Goal: Transaction & Acquisition: Subscribe to service/newsletter

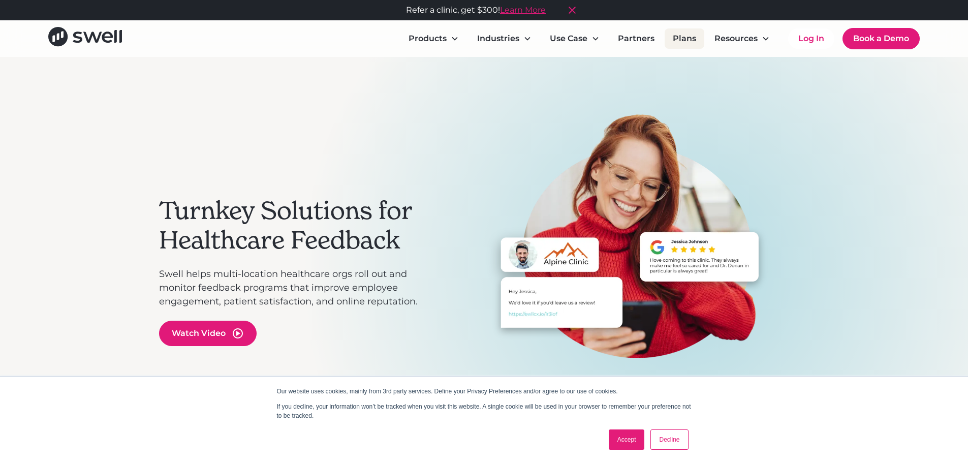
click at [479, 45] on link "Plans" at bounding box center [685, 38] width 40 height 20
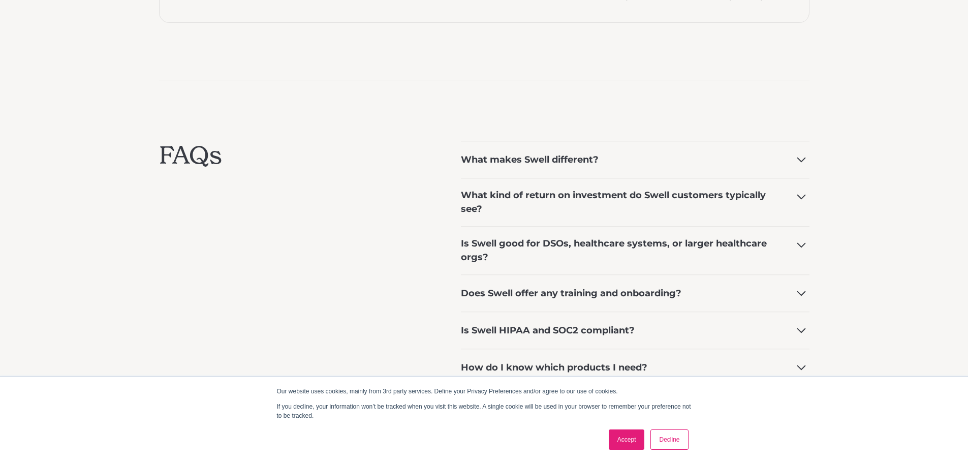
scroll to position [763, 0]
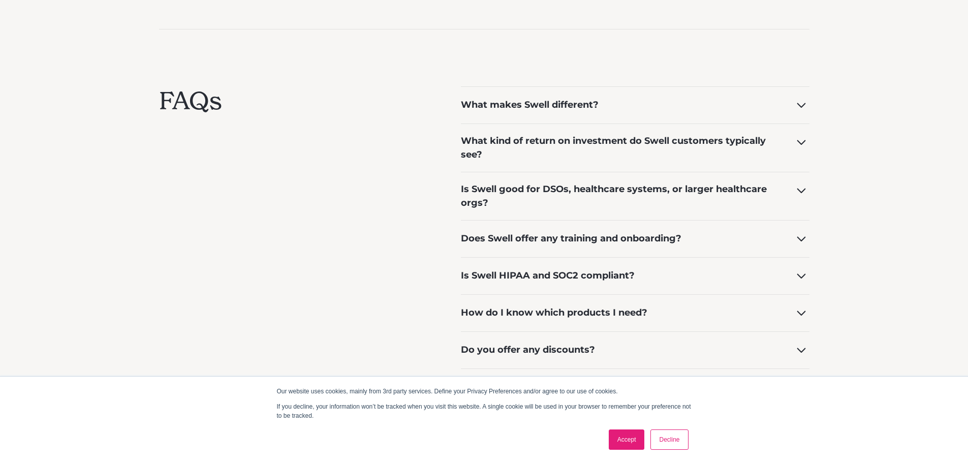
click at [511, 98] on div "What makes Swell different?" at bounding box center [530, 105] width 138 height 14
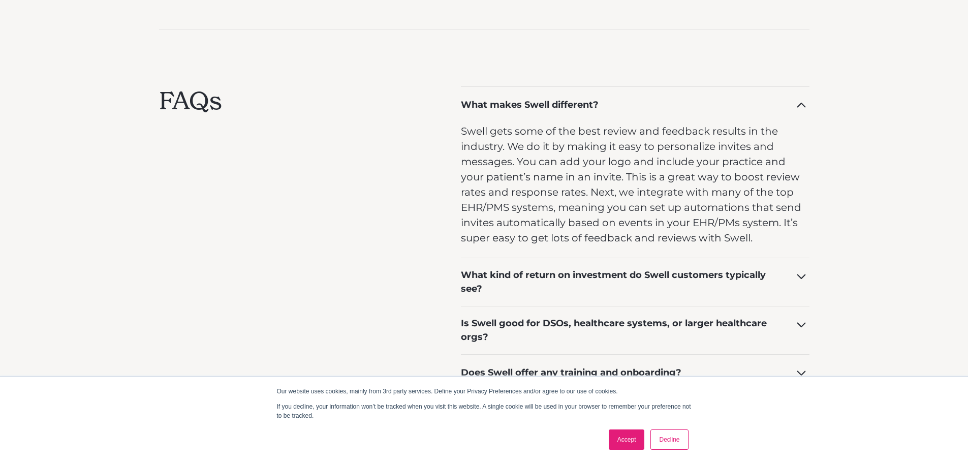
click at [508, 99] on div "What makes Swell different?" at bounding box center [530, 105] width 138 height 14
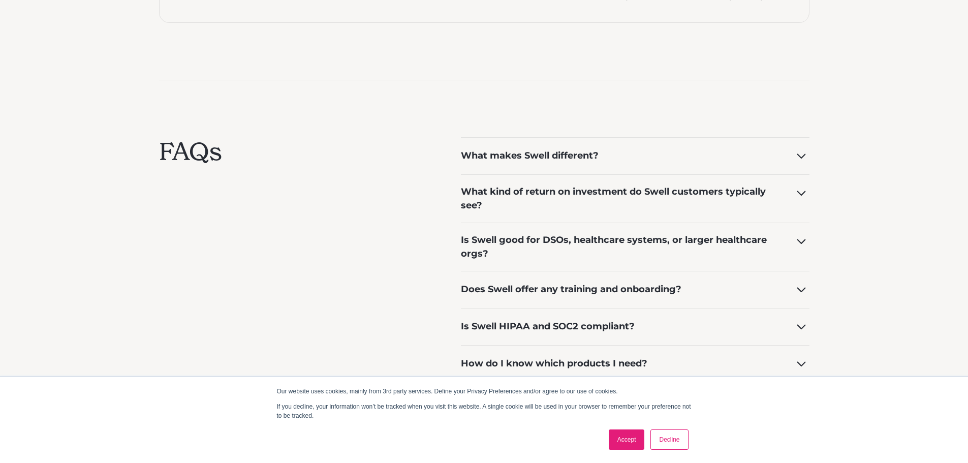
scroll to position [813, 0]
